Goal: Task Accomplishment & Management: Complete application form

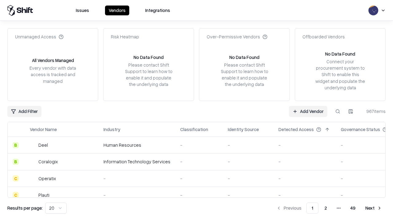
click at [308, 111] on link "Add Vendor" at bounding box center [308, 111] width 38 height 11
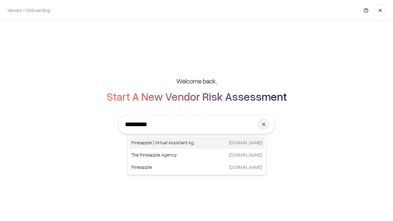
click at [197, 143] on div "Pineapple | Virtual Assistant Agency [DOMAIN_NAME]" at bounding box center [197, 142] width 136 height 12
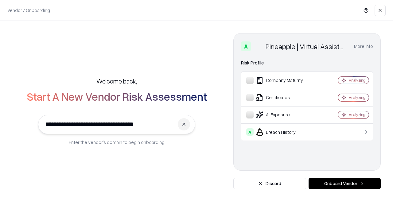
type input "**********"
click at [344, 183] on button "Onboard Vendor" at bounding box center [344, 183] width 72 height 11
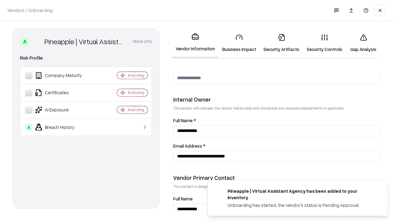
scroll to position [318, 0]
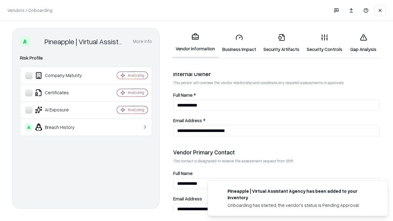
click at [281, 43] on link "Security Artifacts" at bounding box center [280, 43] width 43 height 29
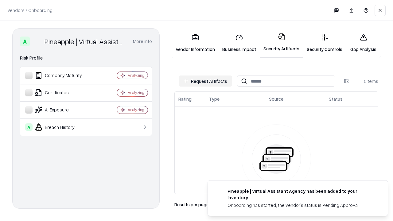
click at [205, 81] on button "Request Artifacts" at bounding box center [204, 80] width 53 height 11
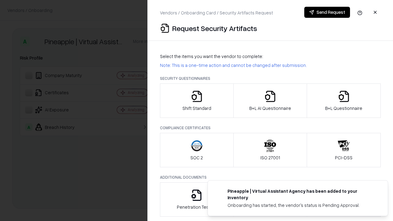
click at [343, 101] on icon "button" at bounding box center [343, 96] width 12 height 12
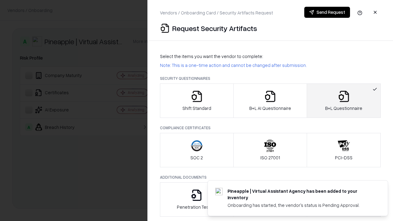
click at [270, 101] on icon "button" at bounding box center [270, 96] width 12 height 12
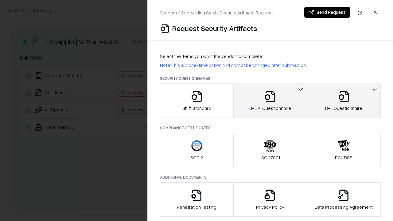
click at [327, 12] on button "Send Request" at bounding box center [327, 12] width 46 height 11
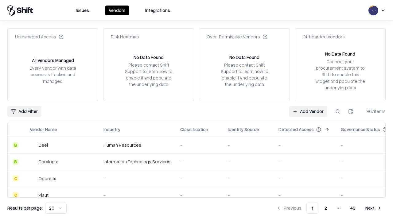
click at [337, 111] on button at bounding box center [337, 111] width 11 height 11
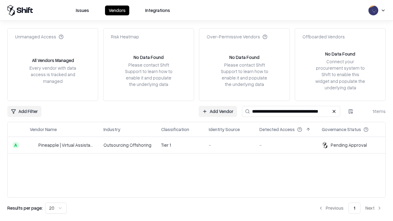
type input "**********"
click at [200, 145] on td "Tier 1" at bounding box center [180, 145] width 48 height 17
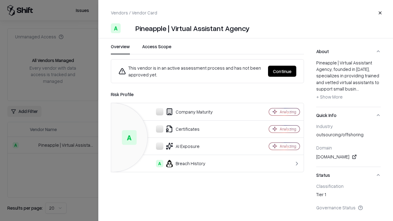
click at [282, 71] on button "Continue" at bounding box center [282, 71] width 28 height 11
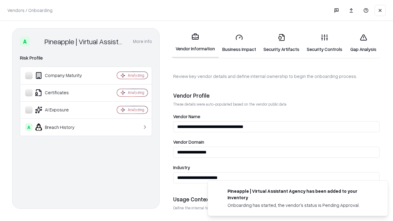
click at [281, 43] on link "Security Artifacts" at bounding box center [280, 43] width 43 height 29
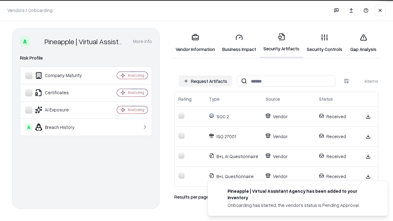
click at [363, 43] on link "Gap Analysis" at bounding box center [363, 43] width 35 height 29
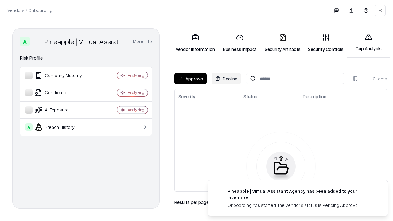
click at [190, 79] on button "Approve" at bounding box center [190, 78] width 32 height 11
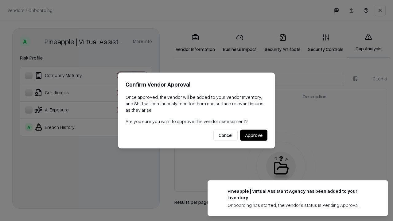
click at [253, 135] on button "Approve" at bounding box center [253, 135] width 27 height 11
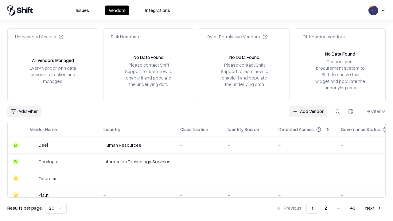
type input "**********"
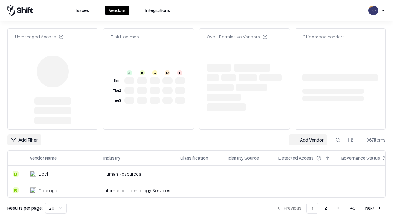
click at [308, 140] on link "Add Vendor" at bounding box center [308, 139] width 38 height 11
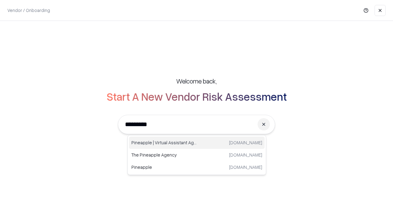
click at [197, 143] on div "Pineapple | Virtual Assistant Agency [DOMAIN_NAME]" at bounding box center [197, 142] width 136 height 12
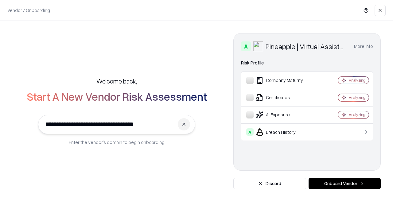
type input "**********"
click at [344, 183] on button "Onboard Vendor" at bounding box center [344, 183] width 72 height 11
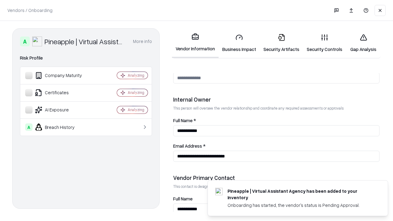
scroll to position [318, 0]
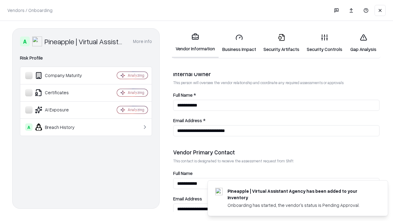
click at [363, 43] on link "Gap Analysis" at bounding box center [363, 43] width 35 height 29
